Goal: Transaction & Acquisition: Purchase product/service

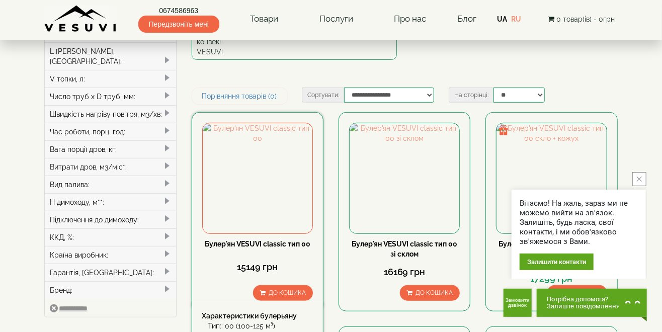
scroll to position [229, 0]
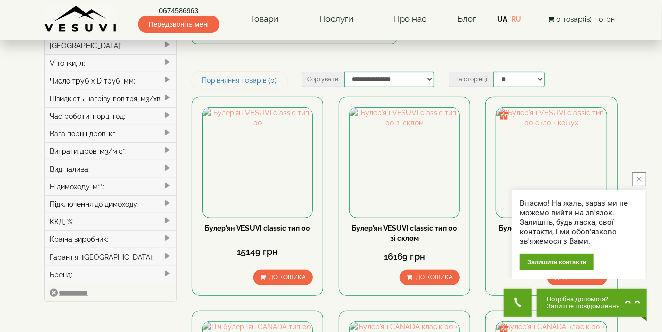
click at [638, 177] on icon "close button" at bounding box center [639, 179] width 5 height 5
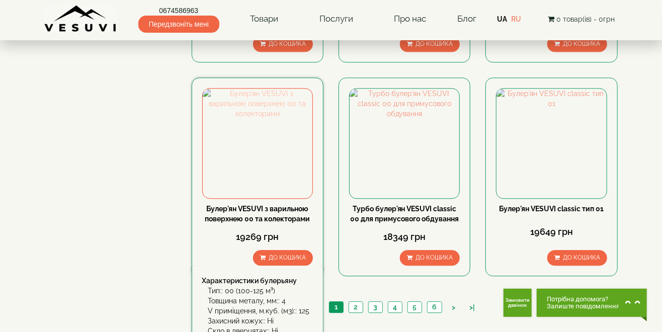
scroll to position [1189, 0]
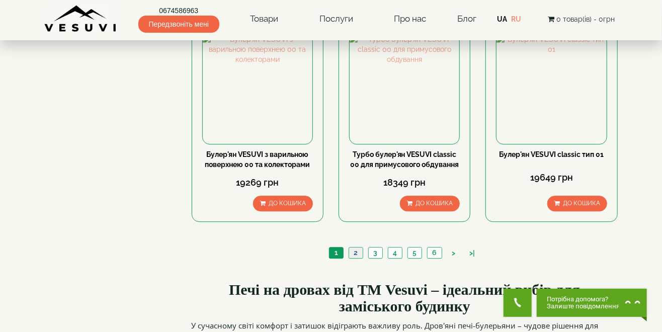
click at [361, 248] on link "2" at bounding box center [356, 253] width 14 height 11
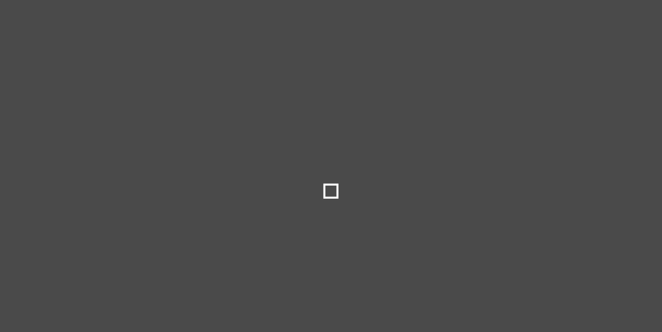
type input "*****"
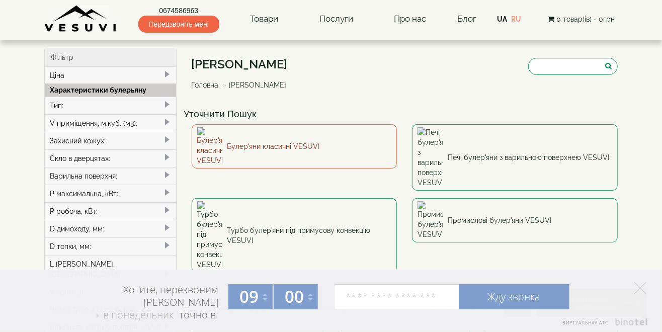
click at [255, 138] on link "Булер'яни класичні VESUVI" at bounding box center [295, 146] width 206 height 44
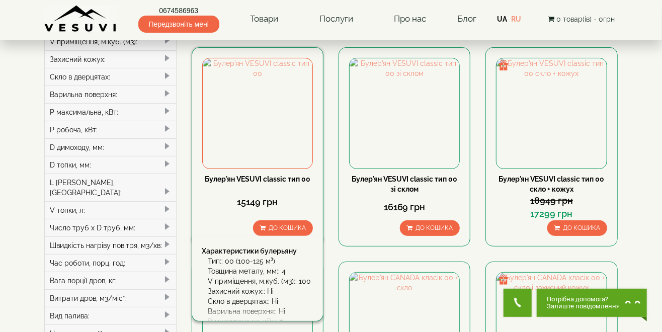
scroll to position [91, 0]
